Goal: Answer question/provide support

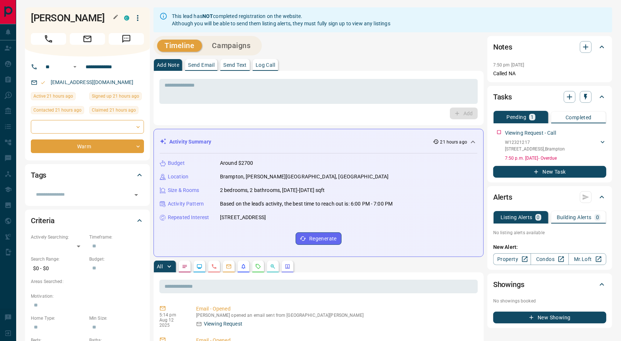
click at [64, 18] on h1 "Romel Lozendo" at bounding box center [72, 18] width 82 height 12
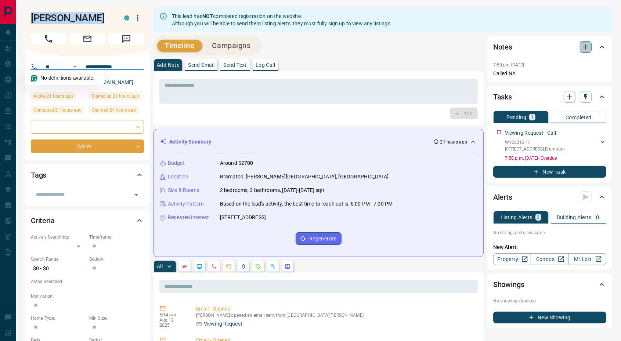
click at [584, 48] on icon "button" at bounding box center [586, 47] width 9 height 9
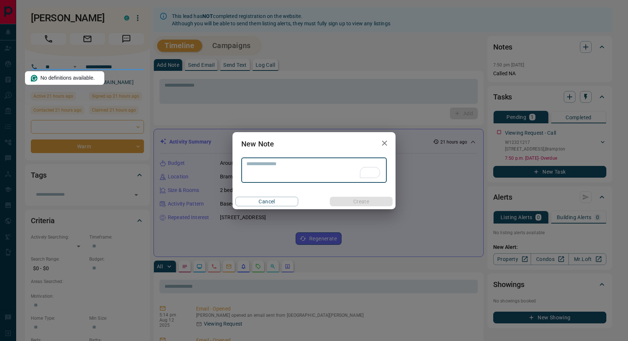
click at [272, 163] on textarea "To enrich screen reader interactions, please activate Accessibility in Grammarl…" at bounding box center [314, 170] width 135 height 19
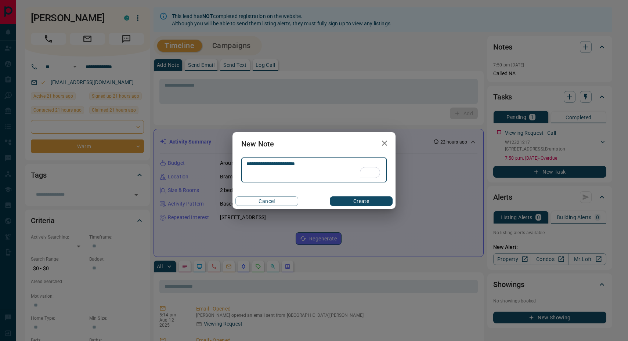
type textarea "**********"
click at [350, 200] on button "Create" at bounding box center [361, 202] width 63 height 10
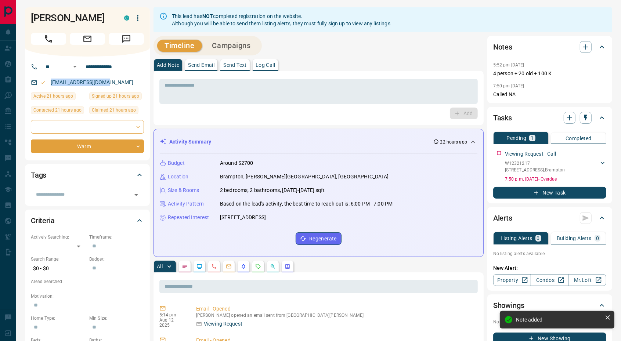
drag, startPoint x: 109, startPoint y: 82, endPoint x: 50, endPoint y: 82, distance: 59.2
click at [50, 82] on div "rivian0809@gmail.com" at bounding box center [87, 82] width 113 height 12
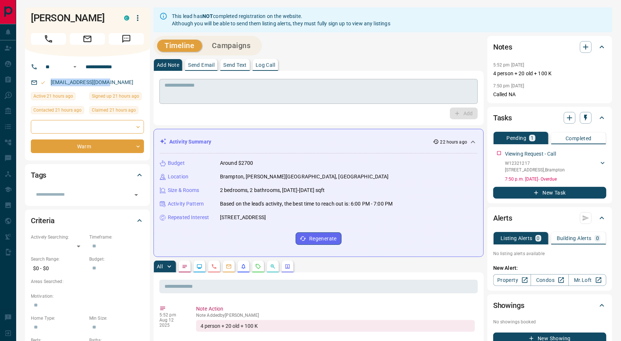
copy link "rivian0809@gmail.com"
